Goal: Task Accomplishment & Management: Use online tool/utility

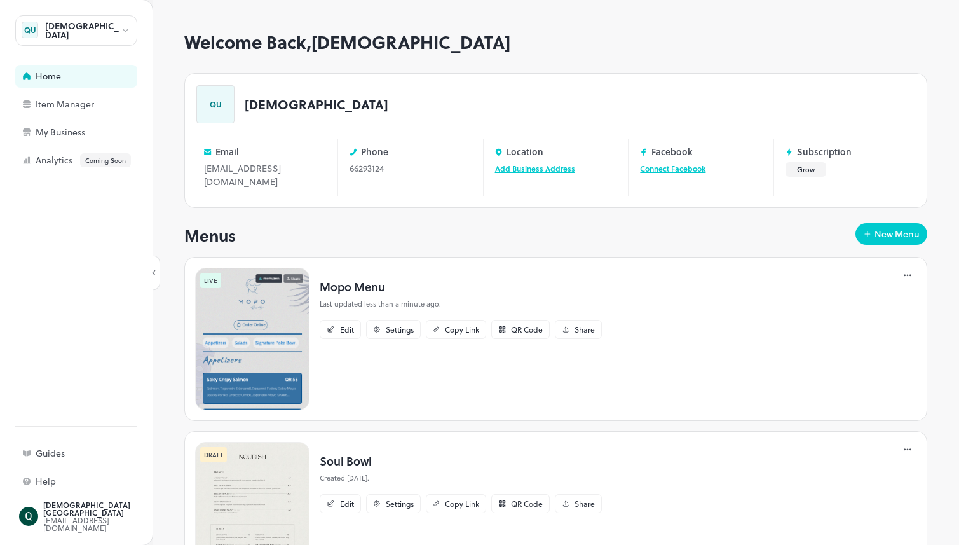
click at [265, 322] on img at bounding box center [252, 339] width 114 height 142
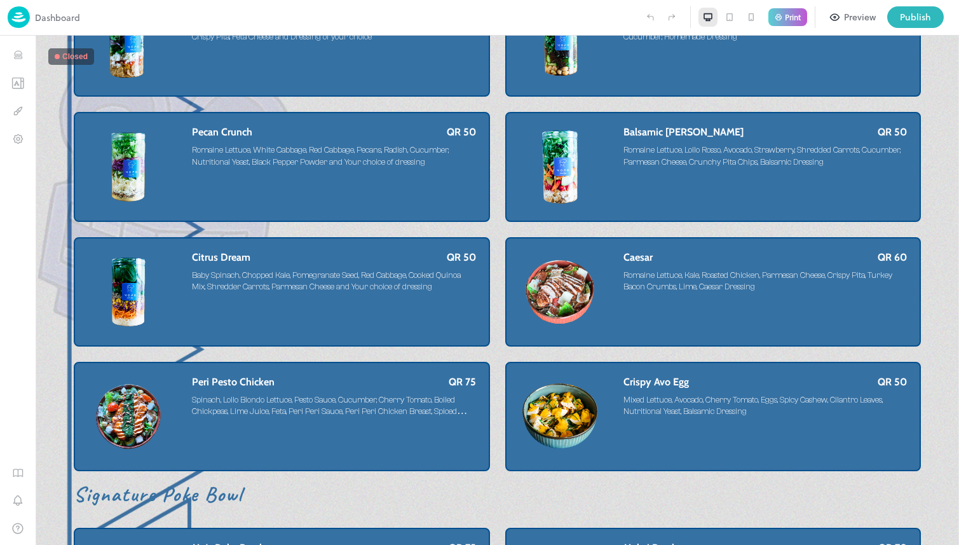
scroll to position [71, 0]
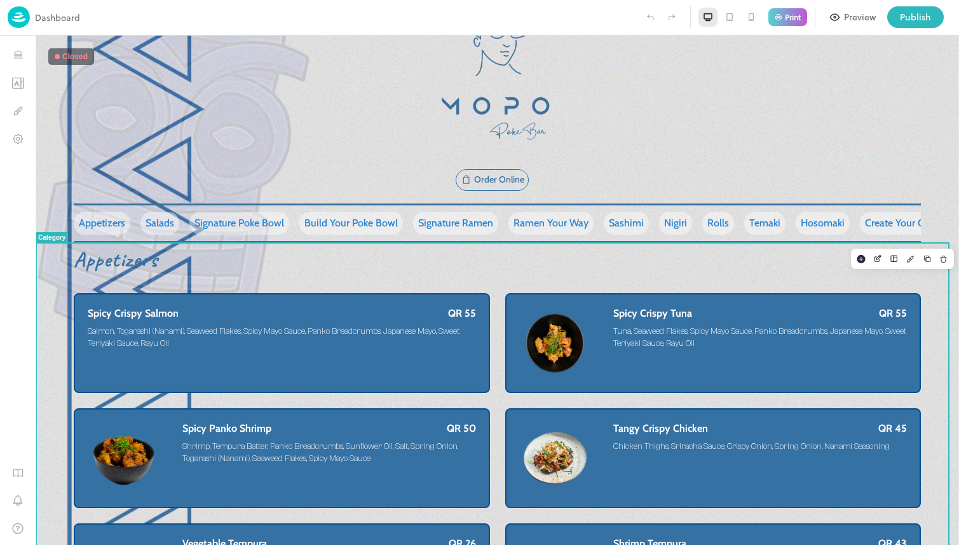
click at [934, 293] on div "Appetizers Spicy Crispy Salmon QR 55 Salmon, Togarashi (Nanami), Seaweed Flakes…" at bounding box center [497, 493] width 923 height 501
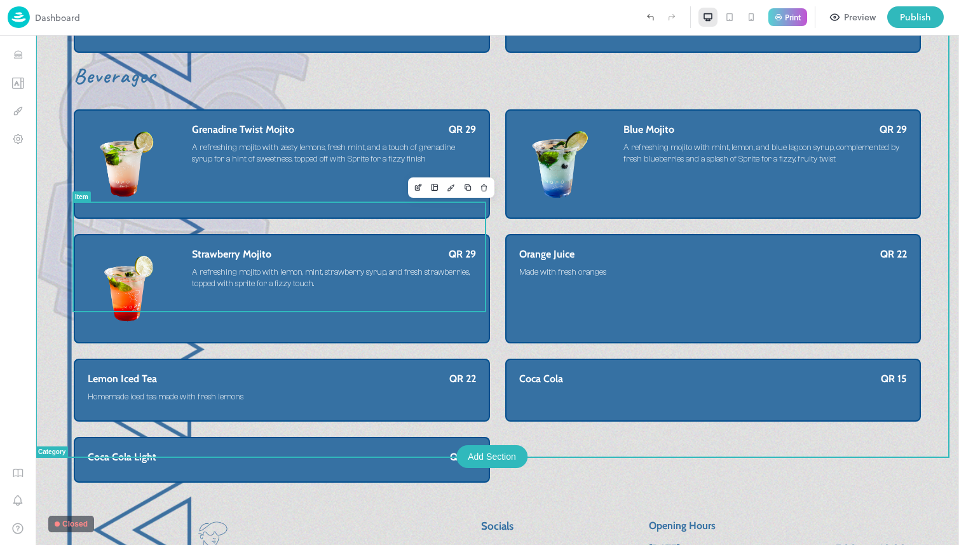
scroll to position [6845, 0]
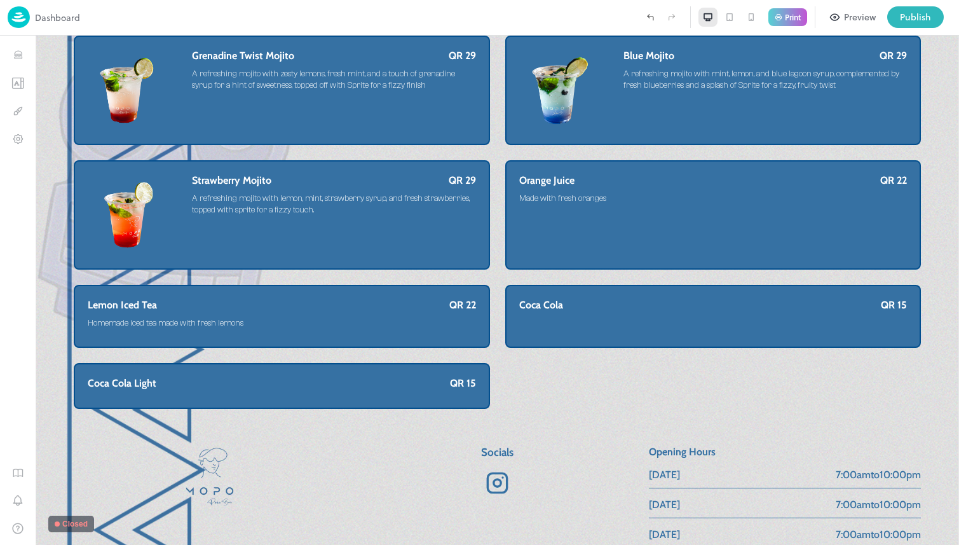
click at [840, 17] on icon "button" at bounding box center [834, 16] width 11 height 11
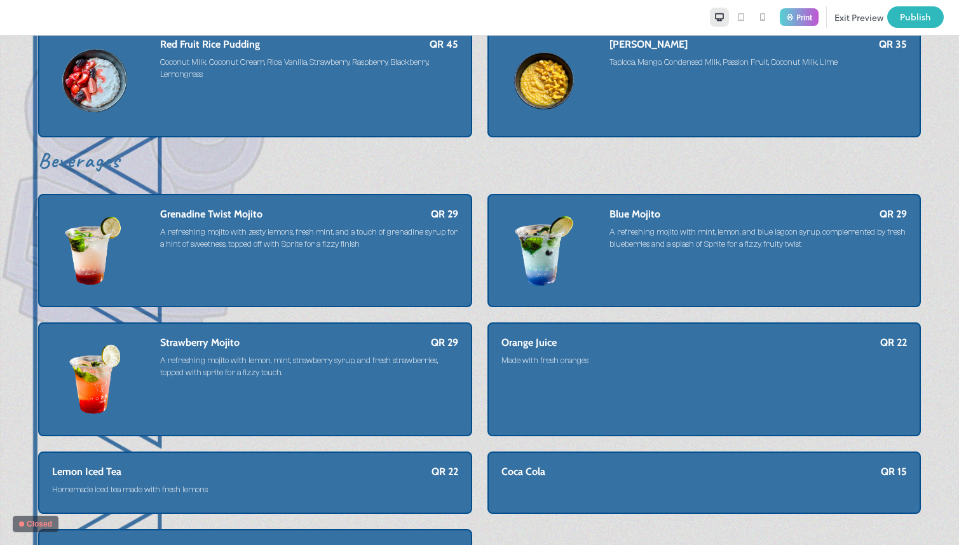
scroll to position [6968, 0]
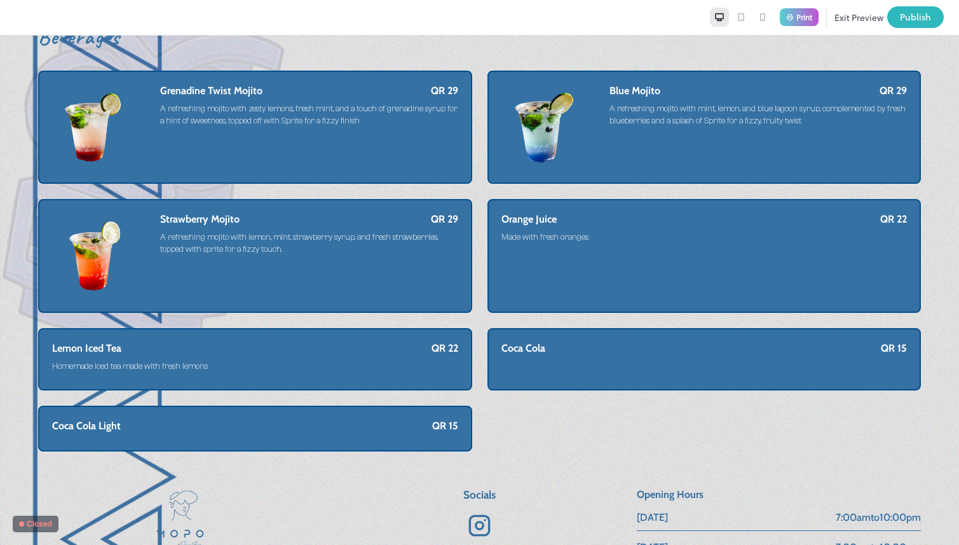
click at [858, 18] on button "Exit Preview" at bounding box center [858, 17] width 49 height 22
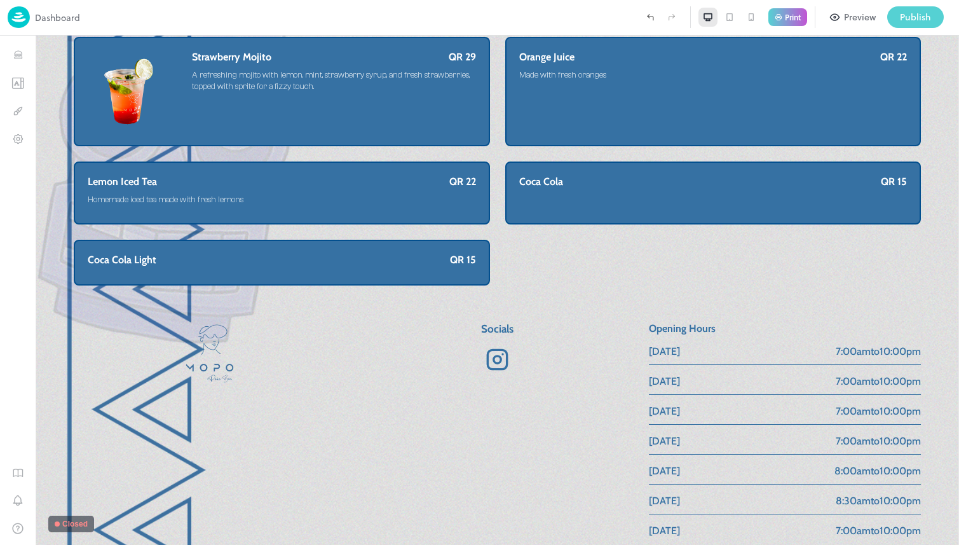
scroll to position [6845, 0]
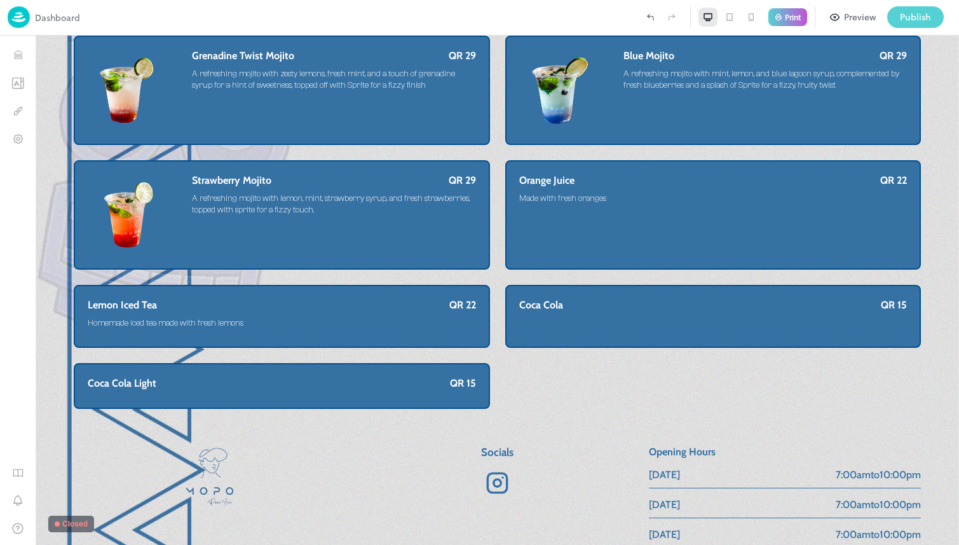
click at [901, 16] on div "Publish" at bounding box center [915, 17] width 31 height 14
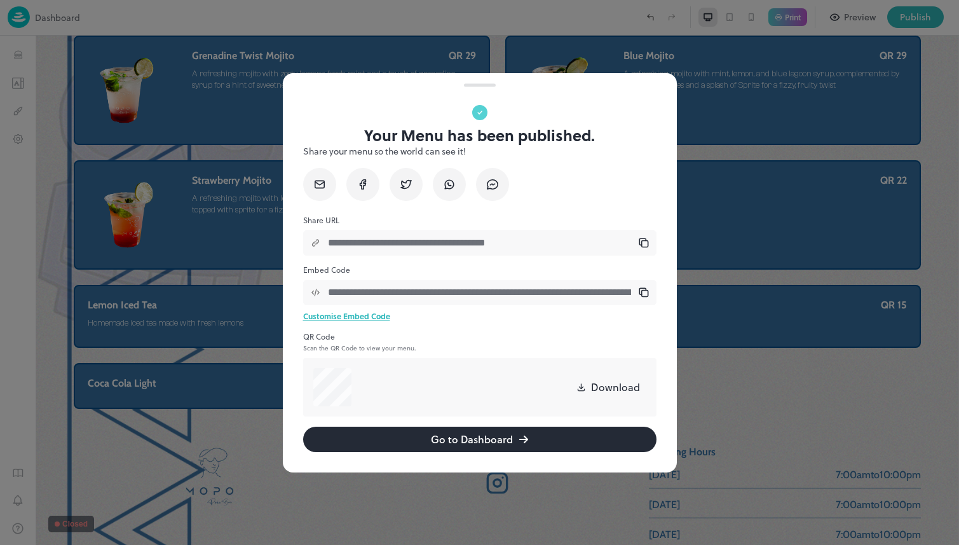
click at [568, 238] on input "**********" at bounding box center [479, 242] width 318 height 25
click at [643, 245] on icon at bounding box center [644, 243] width 10 height 10
